Goal: Check status: Check status

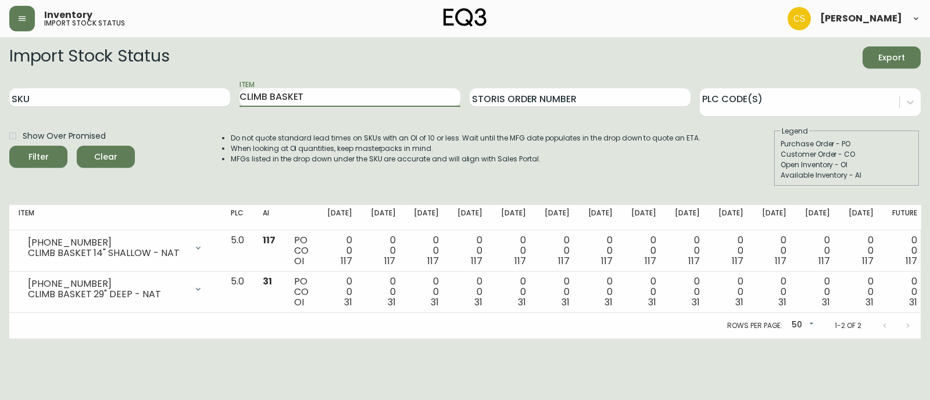
click at [230, 94] on div "SKU Item CLIMB BASKET Storis Order Number PLC Code(s)" at bounding box center [464, 98] width 911 height 38
click at [9, 146] on button "Filter" at bounding box center [38, 157] width 58 height 22
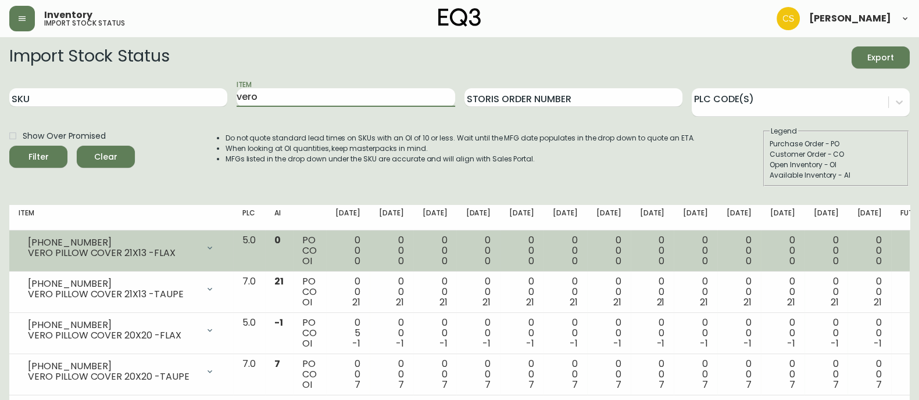
click at [214, 250] on icon at bounding box center [209, 248] width 9 height 9
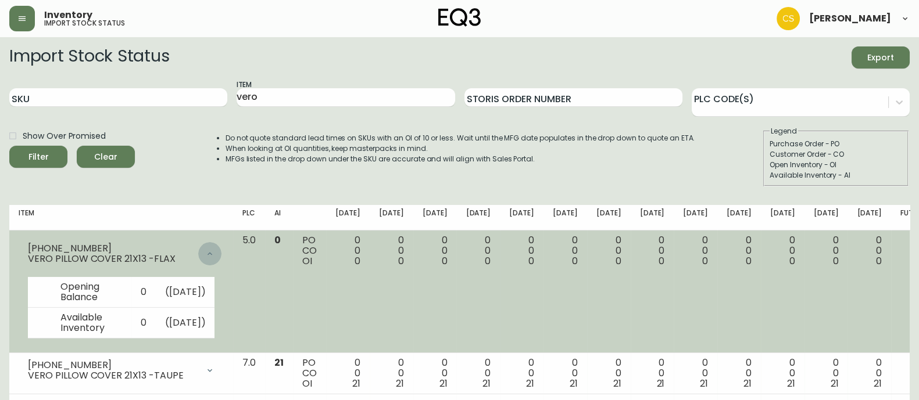
click at [214, 250] on icon at bounding box center [209, 253] width 9 height 9
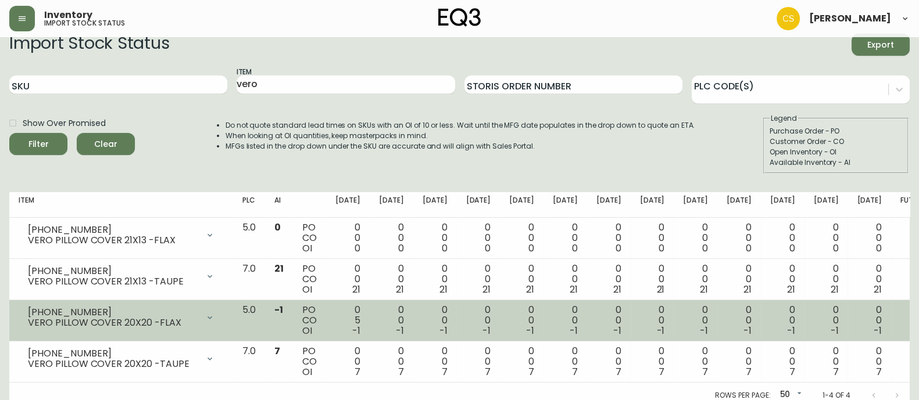
scroll to position [20, 0]
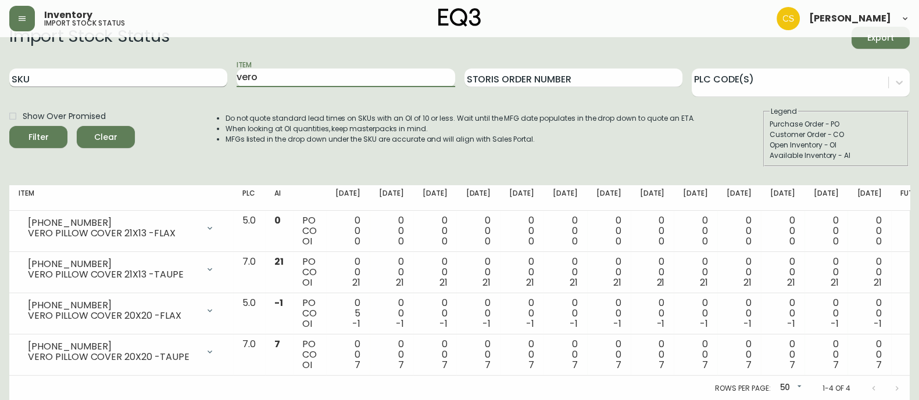
drag, startPoint x: 311, startPoint y: 78, endPoint x: 227, endPoint y: 79, distance: 84.3
click at [227, 79] on div "SKU Item vero Storis Order Number PLC Code(s)" at bounding box center [459, 78] width 900 height 38
click at [9, 126] on button "Filter" at bounding box center [38, 137] width 58 height 22
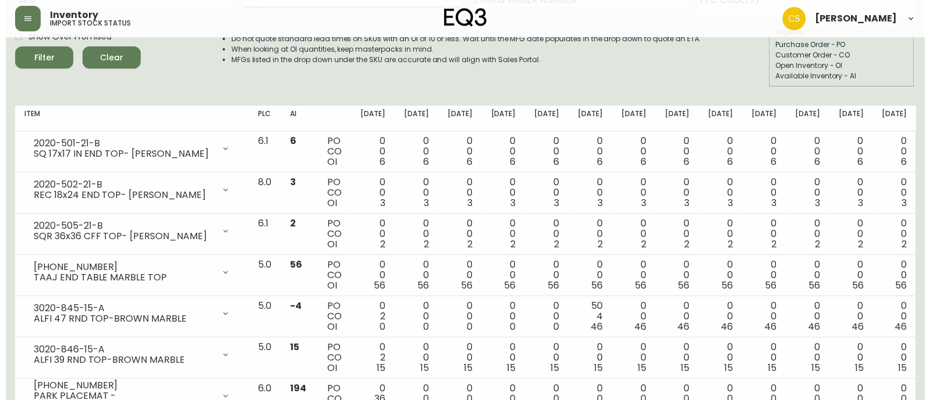
scroll to position [0, 0]
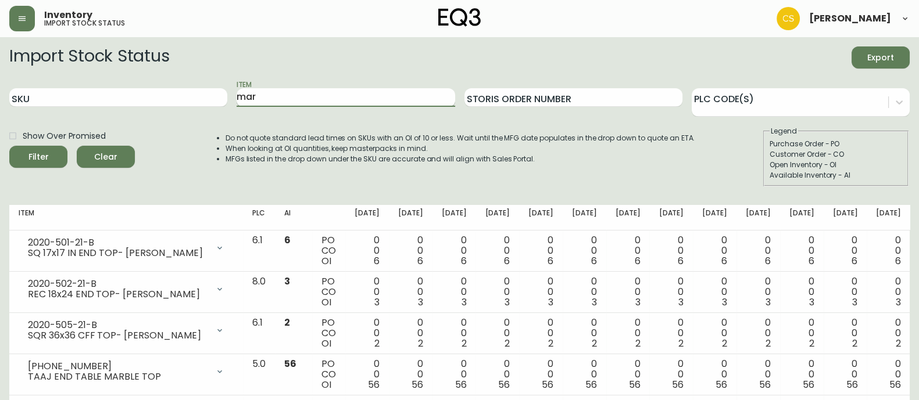
click at [276, 103] on input "mar" at bounding box center [346, 97] width 218 height 19
click at [9, 146] on button "Filter" at bounding box center [38, 157] width 58 height 22
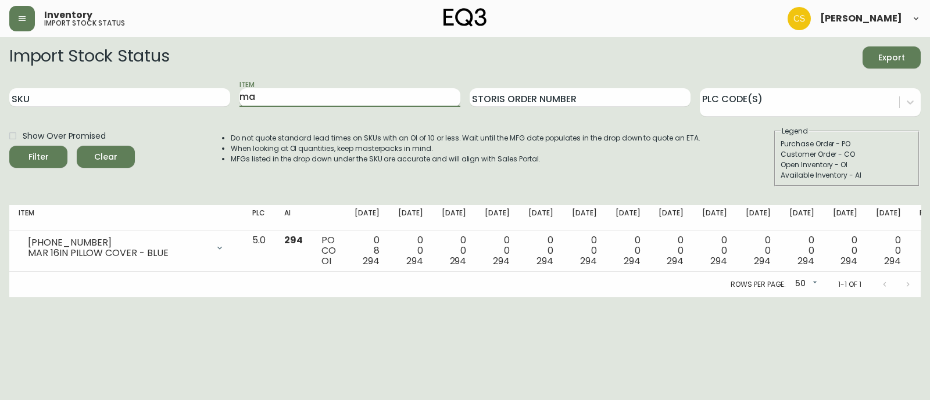
type input "m"
click at [9, 146] on button "Filter" at bounding box center [38, 157] width 58 height 22
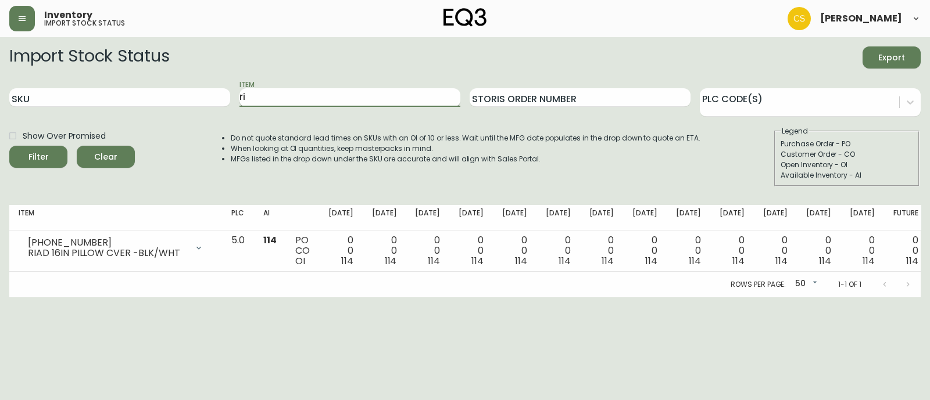
type input "r"
